Goal: Register for event/course

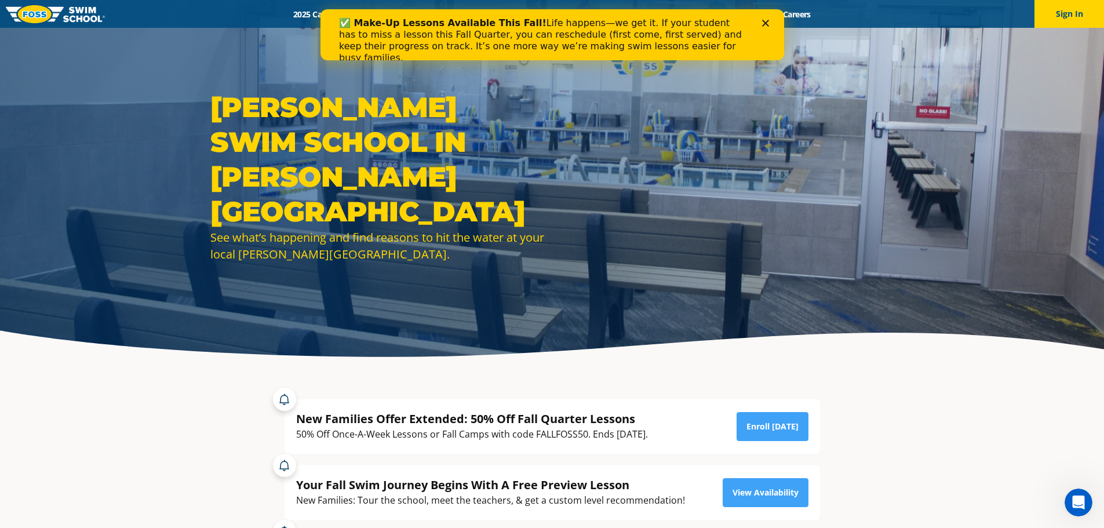
click at [764, 23] on icon "Close" at bounding box center [765, 23] width 7 height 7
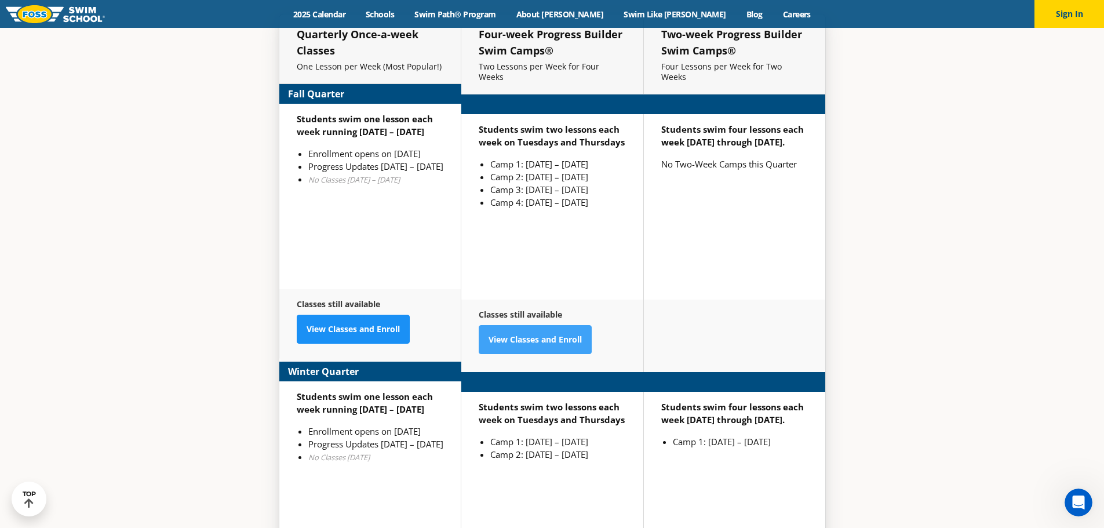
scroll to position [2857, 0]
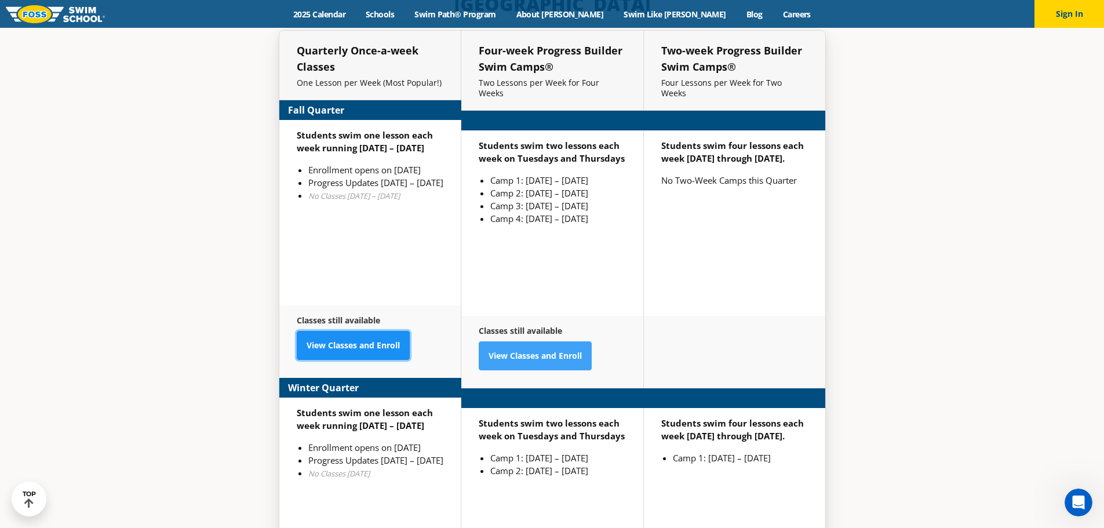
click at [363, 331] on link "View Classes and Enroll" at bounding box center [353, 345] width 113 height 29
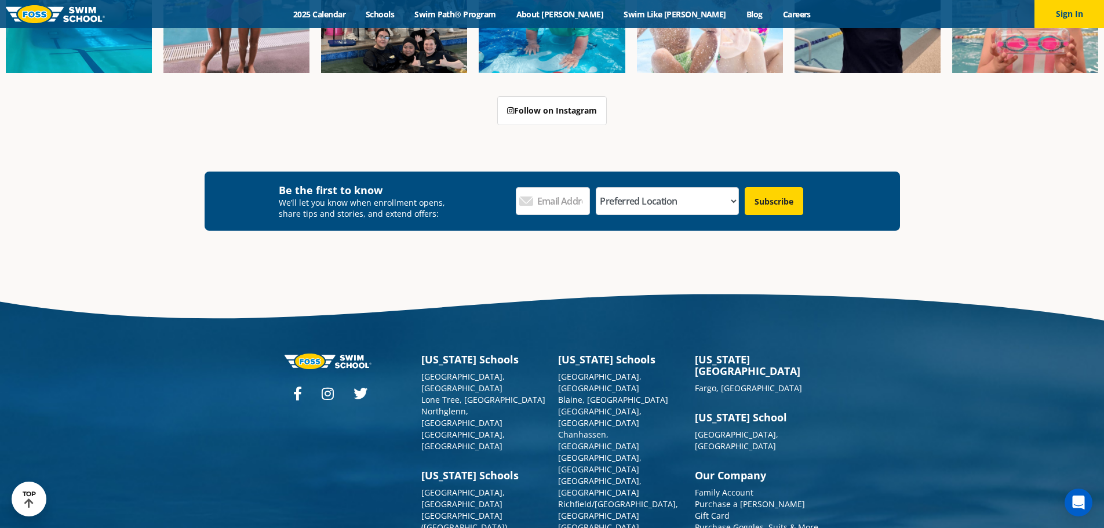
scroll to position [4248, 0]
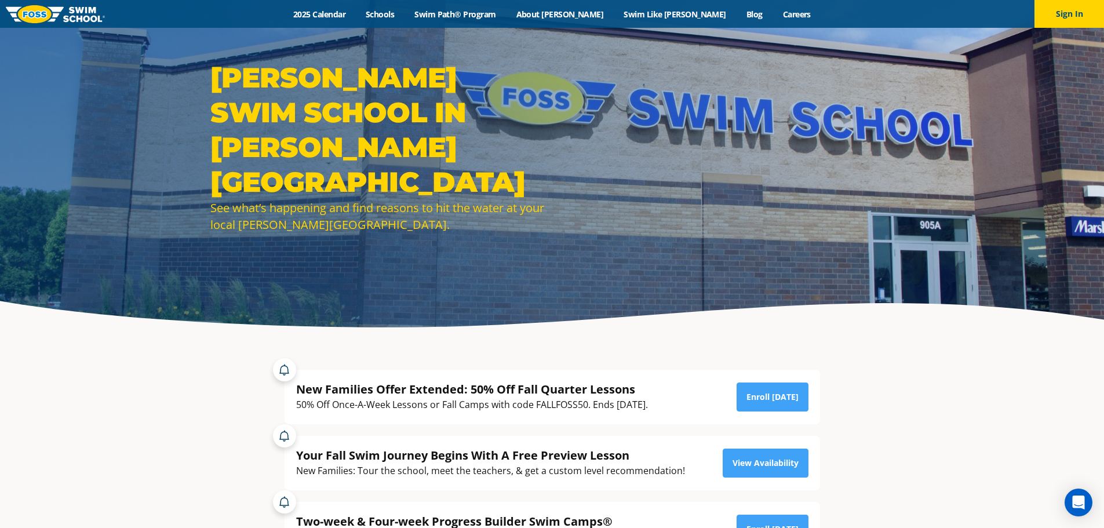
scroll to position [58, 0]
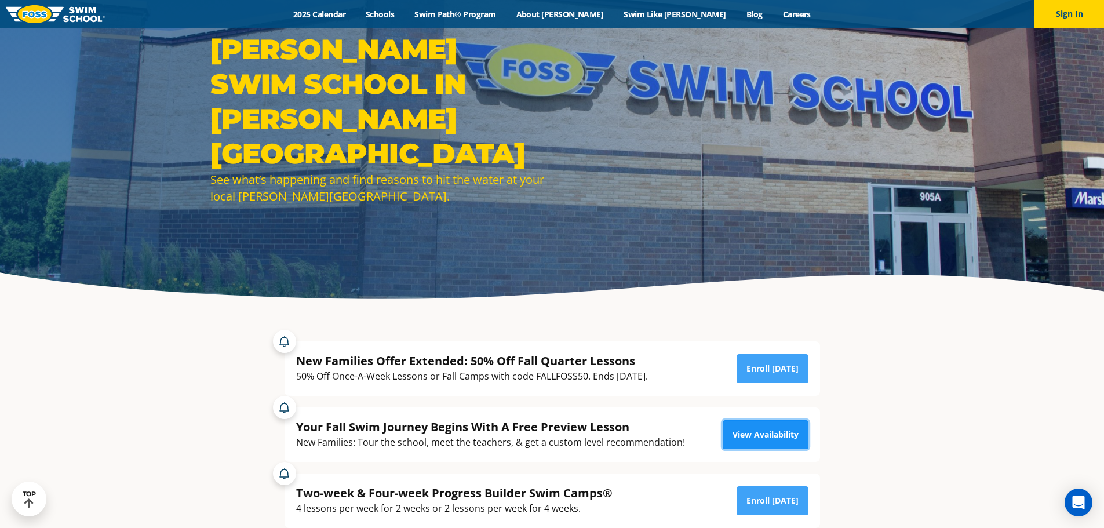
click at [777, 441] on link "View Availability" at bounding box center [766, 434] width 86 height 29
click at [471, 13] on link "Swim Path® Program" at bounding box center [455, 14] width 101 height 11
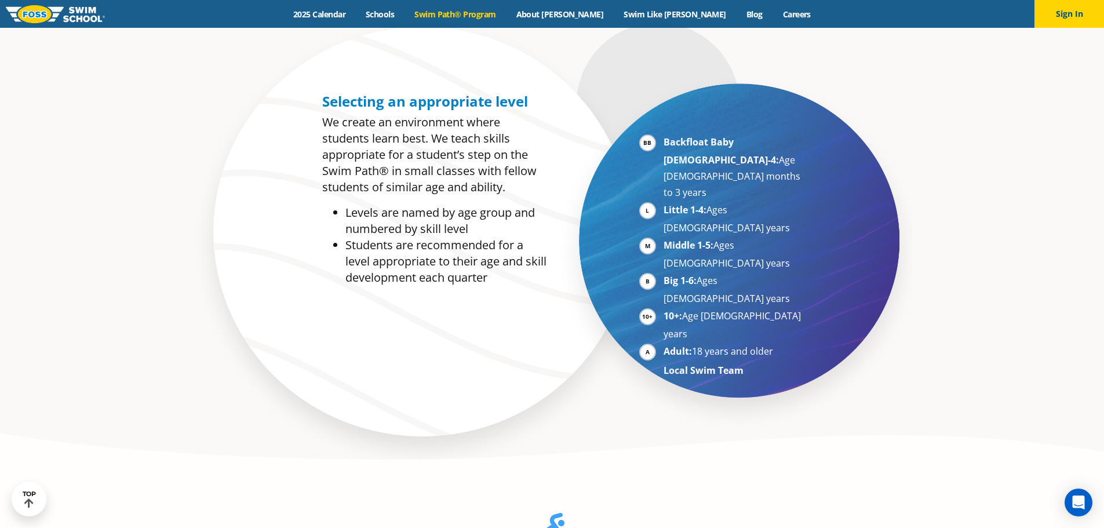
scroll to position [638, 0]
